Goal: Obtain resource: Download file/media

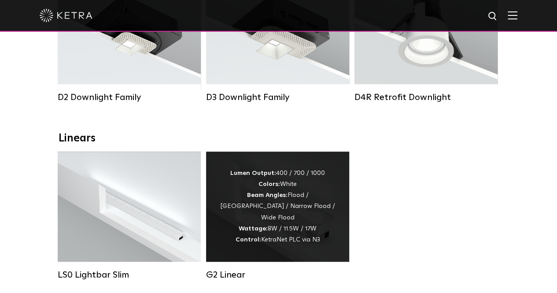
scroll to position [264, 0]
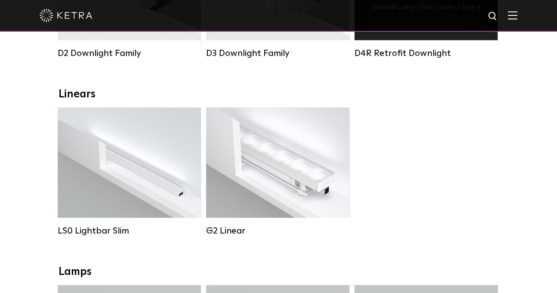
click at [408, 59] on div "D4R Retrofit Downlight" at bounding box center [425, 53] width 143 height 11
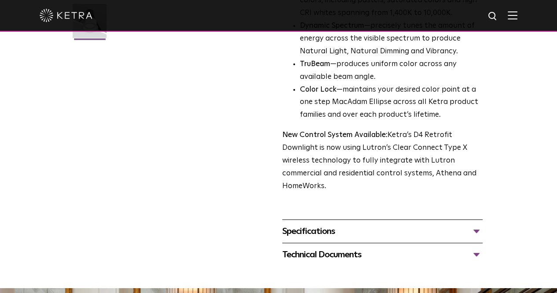
scroll to position [264, 0]
click at [335, 224] on div "Specifications" at bounding box center [382, 231] width 200 height 14
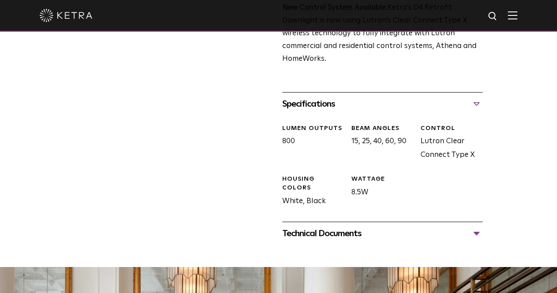
scroll to position [440, 0]
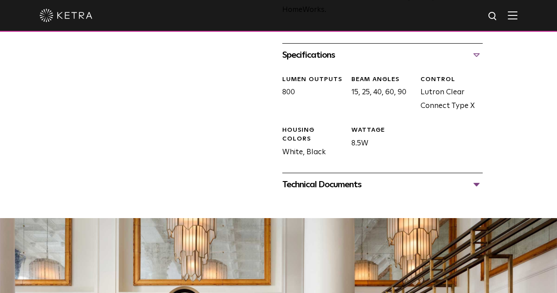
click at [345, 177] on div "Technical Documents" at bounding box center [382, 184] width 200 height 14
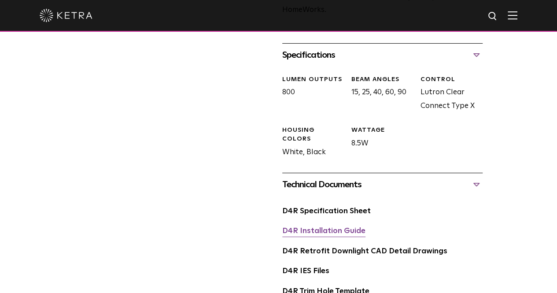
click at [316, 227] on link "D4R Installation Guide" at bounding box center [323, 230] width 83 height 7
